Goal: Connect with others: Establish contact or relationships with other users

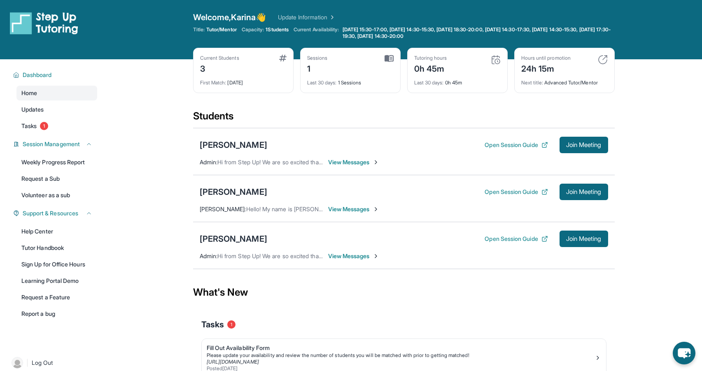
click at [345, 210] on span "View Messages" at bounding box center [353, 209] width 51 height 8
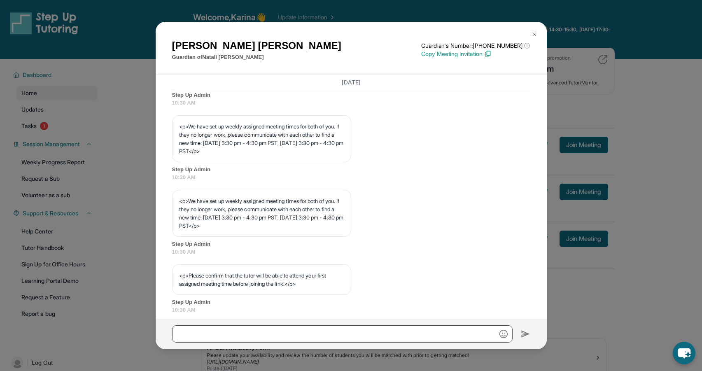
scroll to position [461, 0]
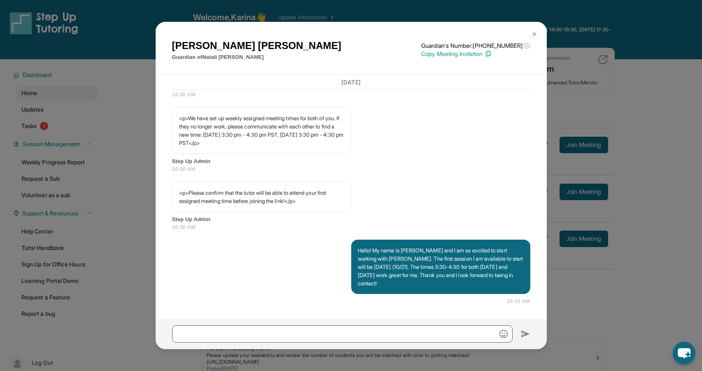
click at [594, 142] on div "Anna Ghazaryan Guardian of Natali Baghdasaryan Guardian's Number: +12136631595 …" at bounding box center [351, 185] width 702 height 371
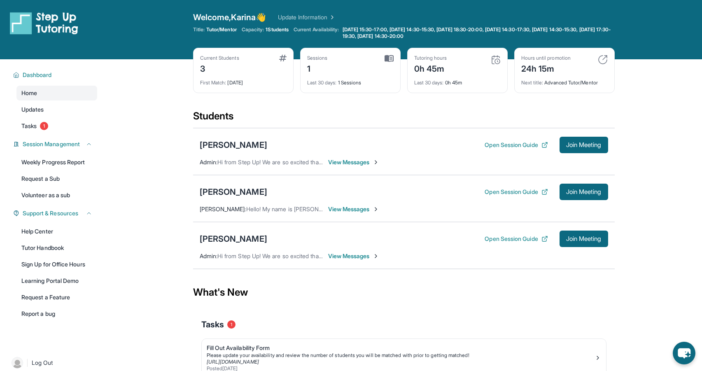
click at [349, 161] on span "View Messages" at bounding box center [353, 162] width 51 height 8
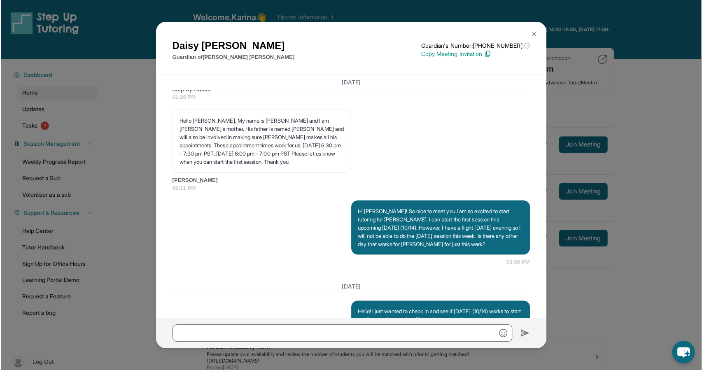
scroll to position [568, 0]
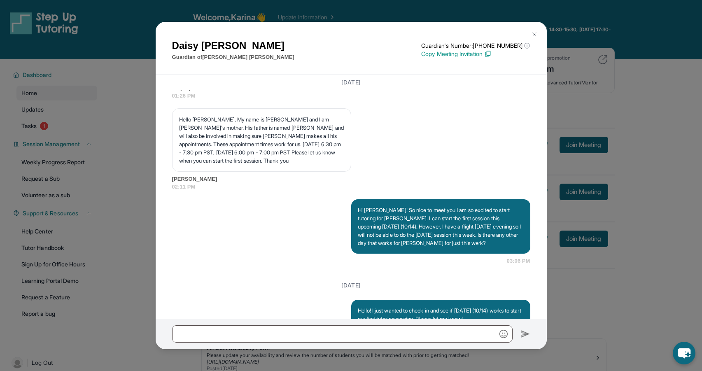
click at [641, 129] on div "Daisy Tapia Guardian of Maximilian Tapia Guardian's Number: +16283484657 ⓘ This…" at bounding box center [351, 185] width 702 height 371
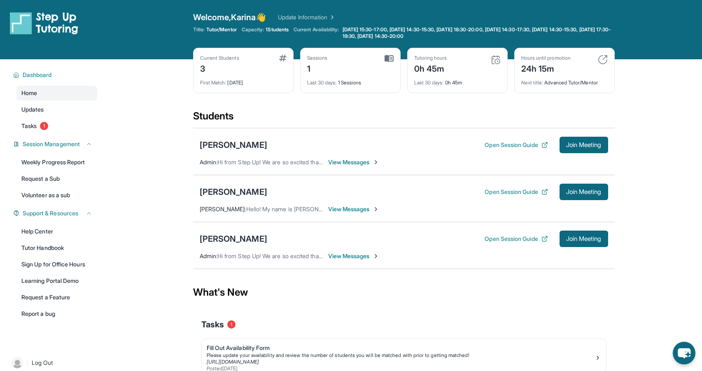
click at [524, 139] on div "Open Session Guide Join Meeting" at bounding box center [546, 145] width 123 height 16
click at [523, 144] on button "Open Session Guide" at bounding box center [516, 145] width 63 height 8
click at [591, 143] on span "Join Meeting" at bounding box center [583, 145] width 35 height 5
click at [521, 142] on button "Open Session Guide" at bounding box center [516, 145] width 63 height 8
click at [365, 162] on span "View Messages" at bounding box center [353, 162] width 51 height 8
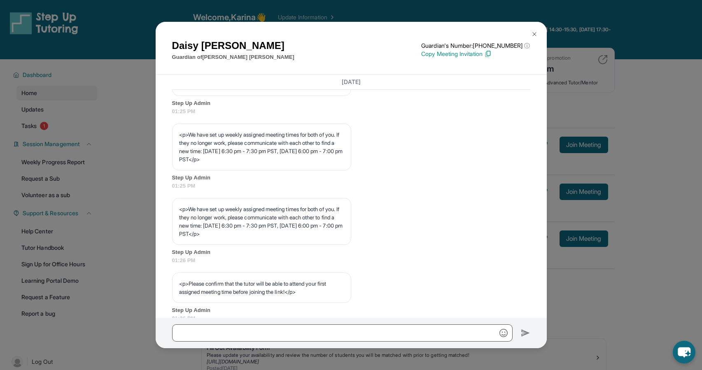
scroll to position [341, 0]
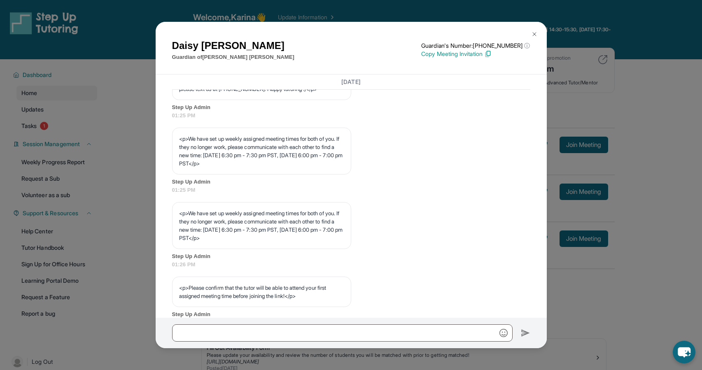
click at [643, 62] on div "Daisy Tapia Guardian of Maximilian Tapia Guardian's Number: +16283484657 ⓘ This…" at bounding box center [351, 185] width 702 height 370
